Goal: Information Seeking & Learning: Learn about a topic

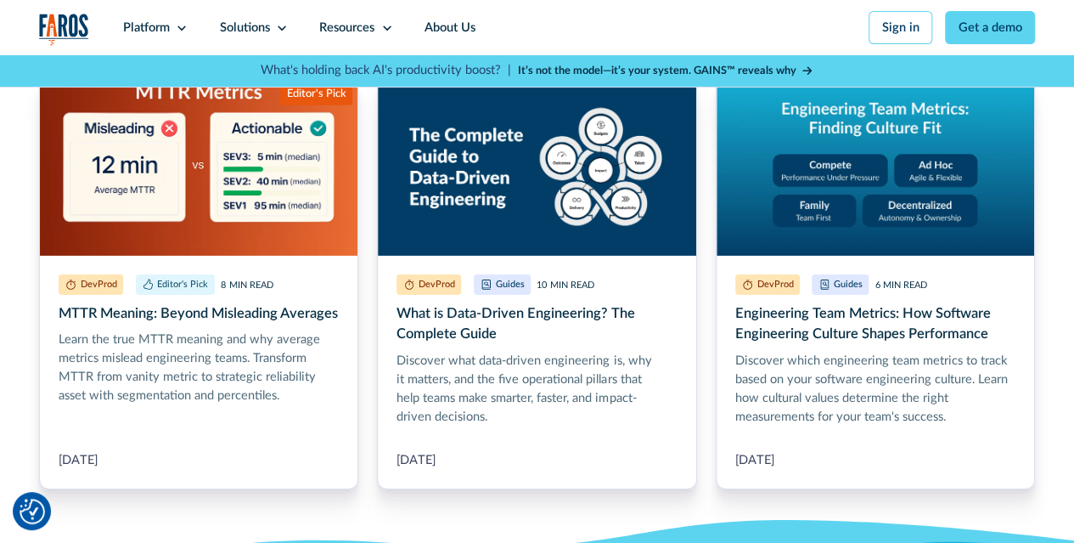
scroll to position [5944, 0]
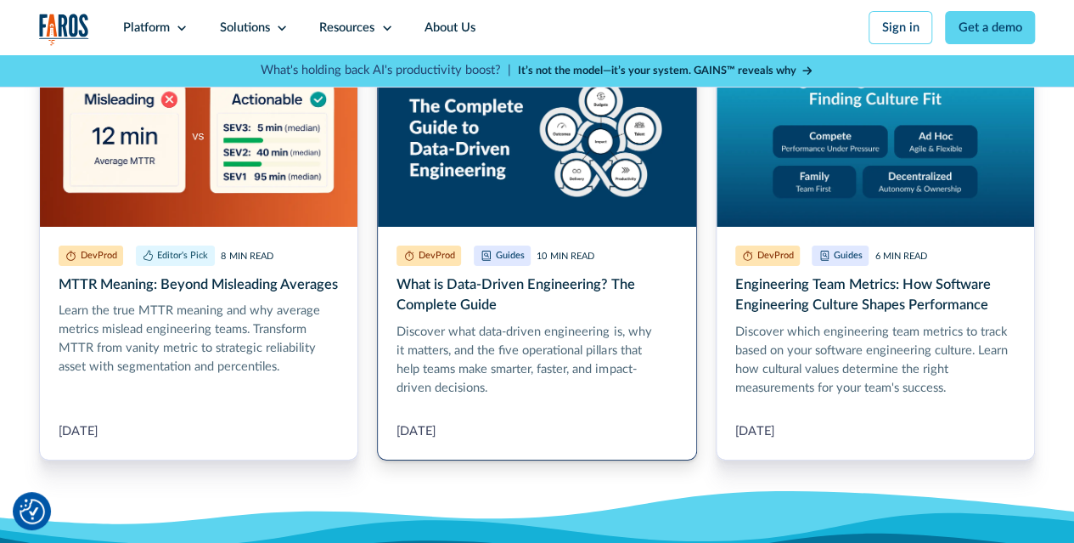
click at [429, 335] on link "More Blog Link" at bounding box center [536, 254] width 319 height 413
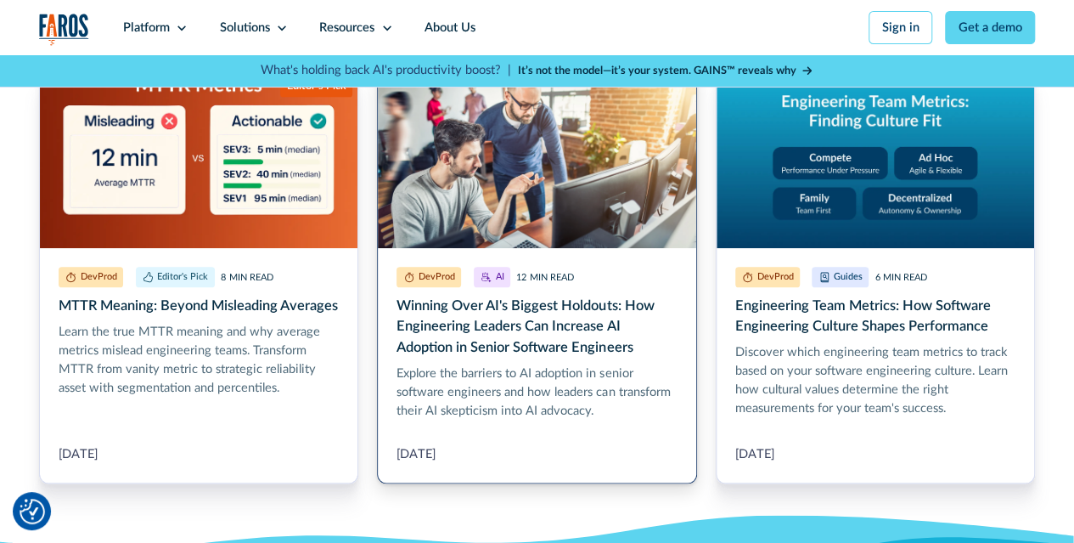
scroll to position [4076, 0]
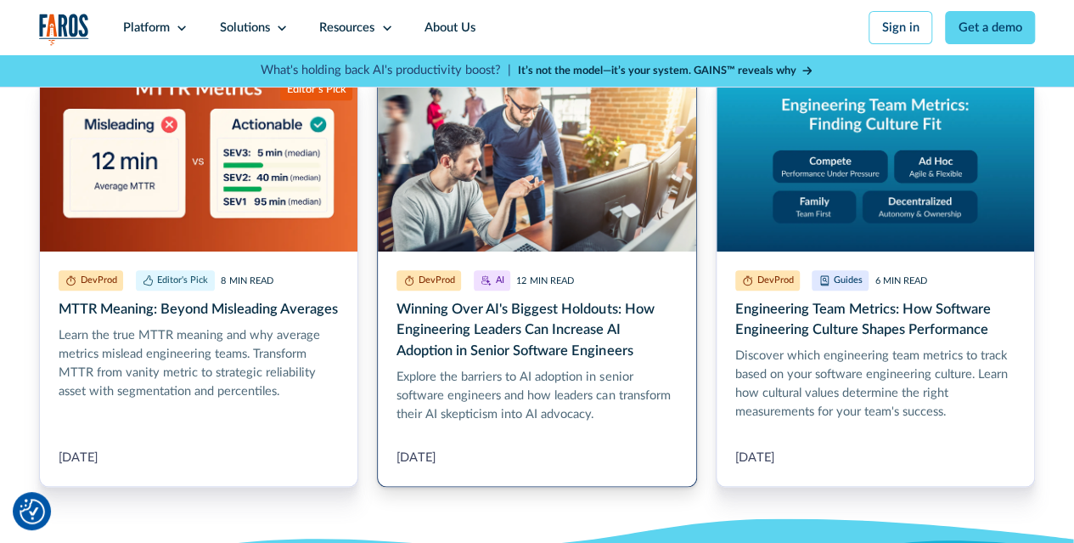
click at [447, 313] on link "More Blog Link" at bounding box center [536, 279] width 319 height 415
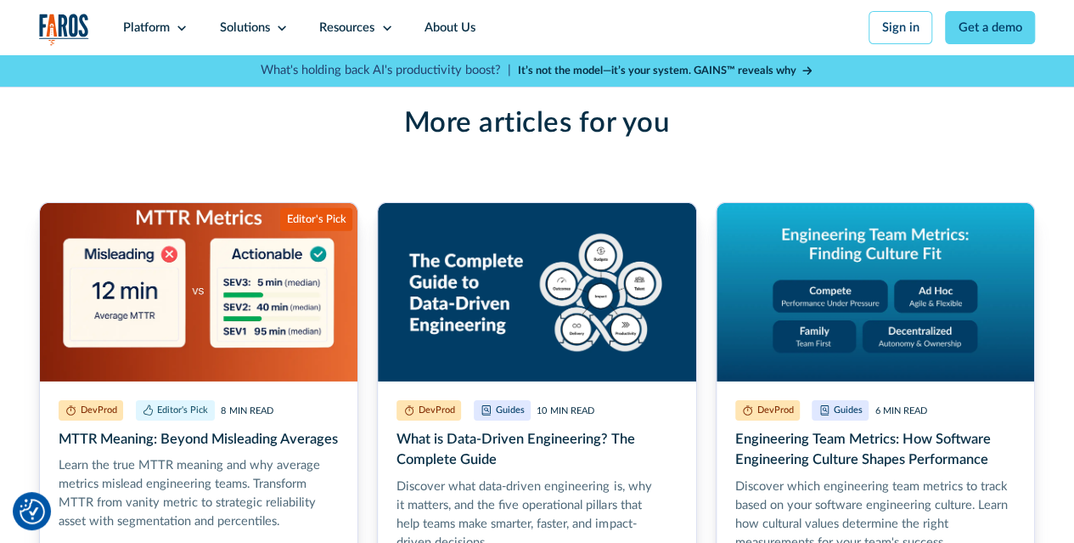
scroll to position [5944, 0]
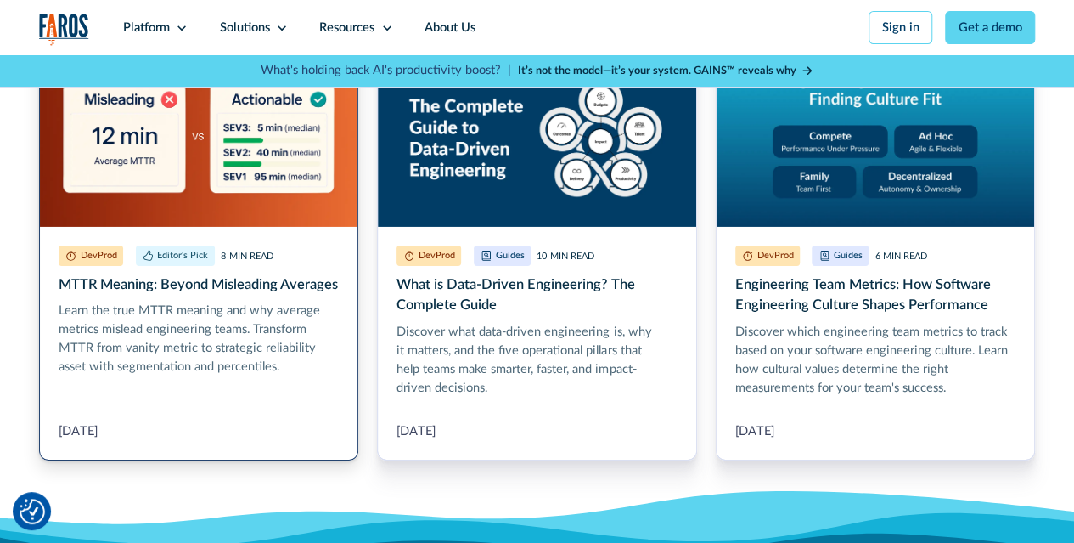
click at [136, 330] on link "More Blog Link" at bounding box center [198, 254] width 319 height 413
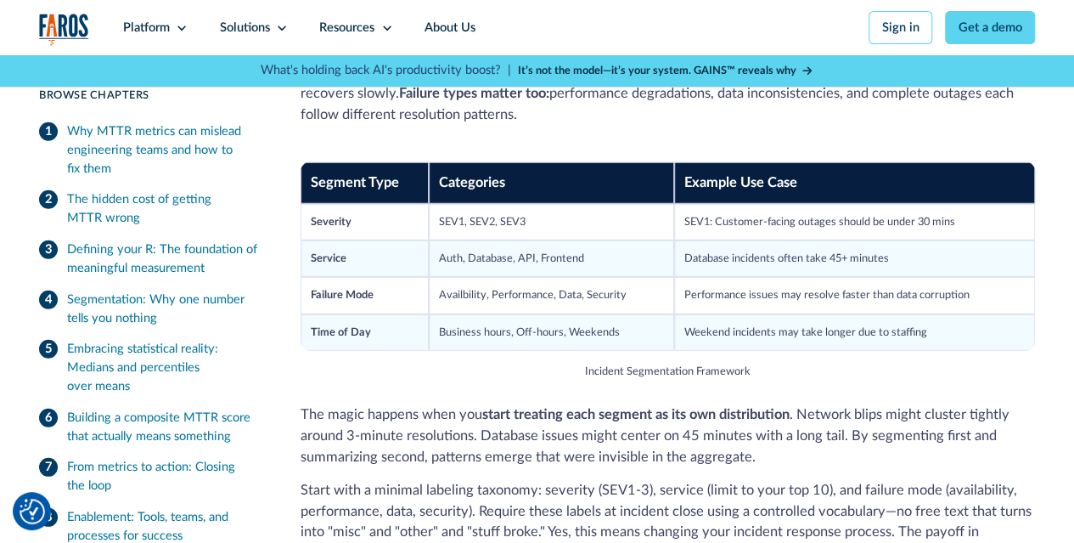
scroll to position [2293, 0]
